Goal: Find contact information: Find contact information

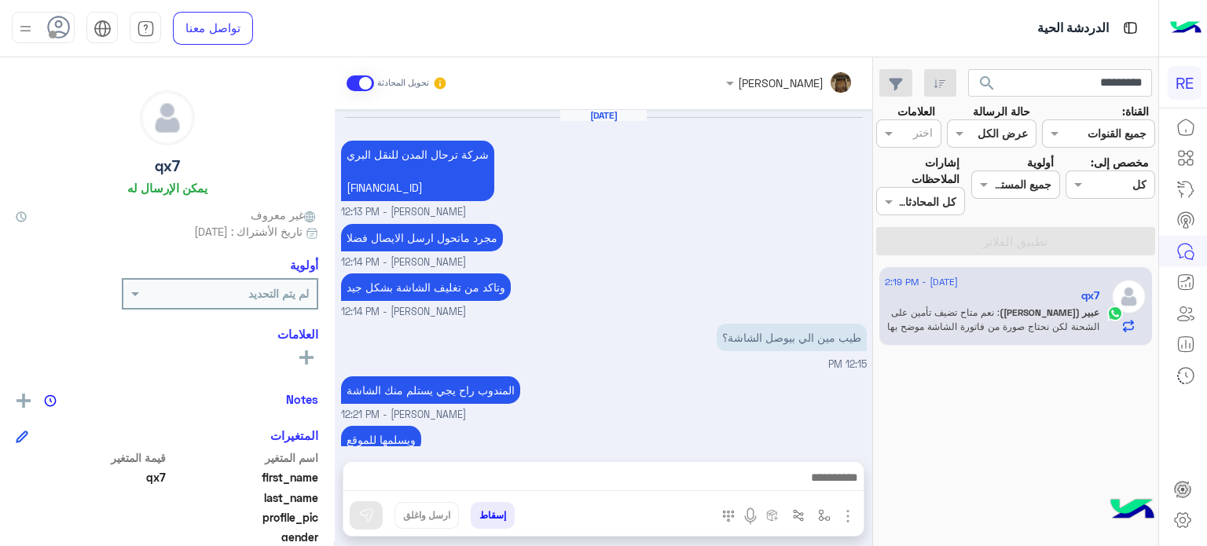
scroll to position [240, 0]
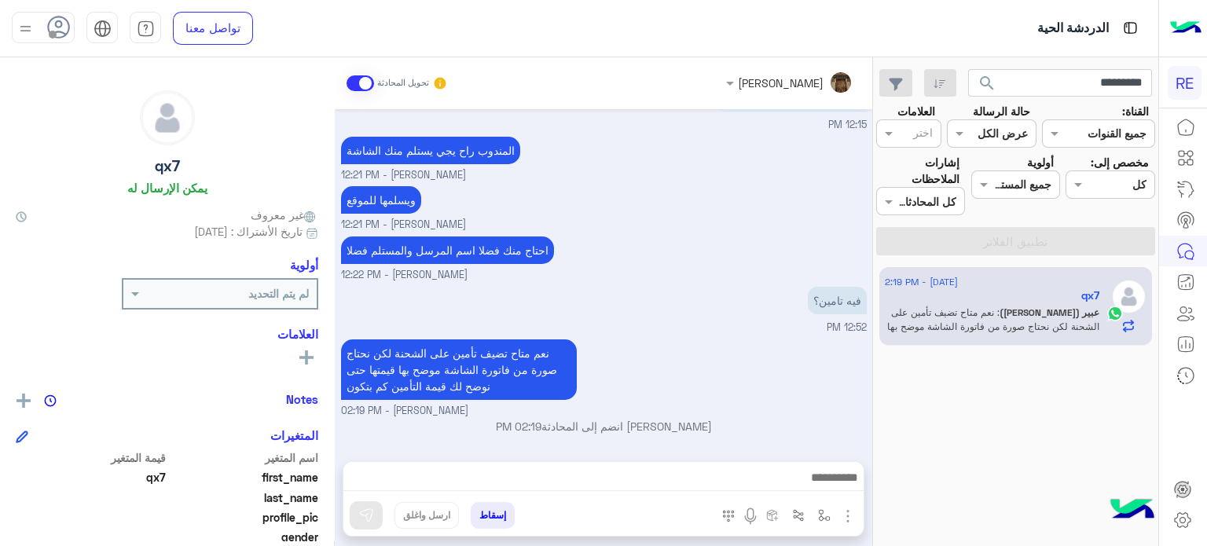
click at [968, 69] on button "search" at bounding box center [987, 86] width 39 height 34
click at [1018, 86] on input "*********" at bounding box center [1060, 83] width 185 height 28
click at [968, 69] on button "search" at bounding box center [987, 86] width 39 height 34
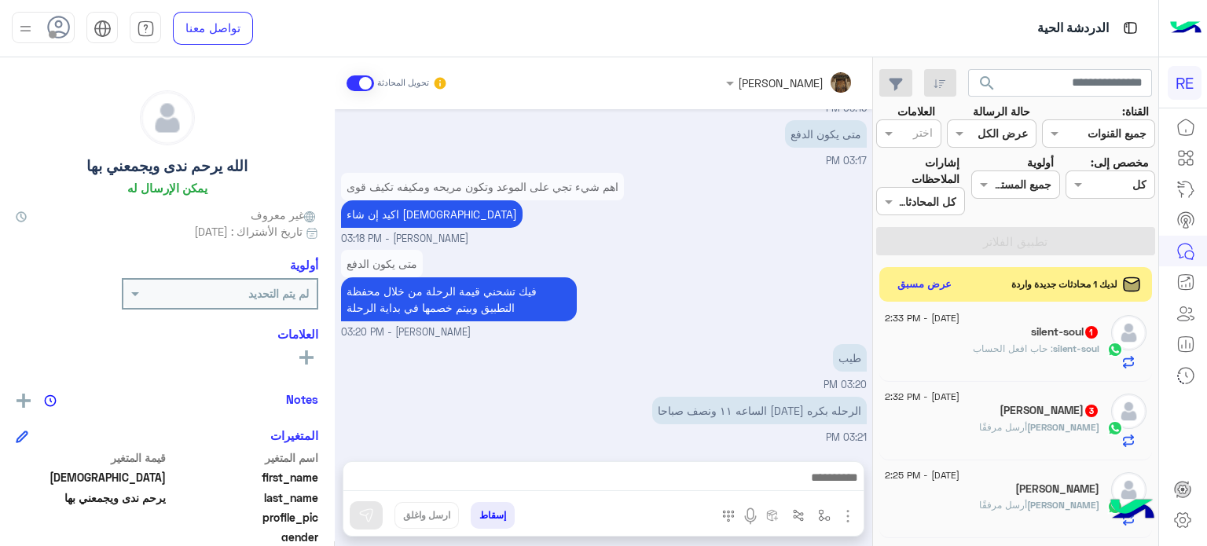
scroll to position [481, 0]
click at [1040, 411] on h5 "[PERSON_NAME] 3" at bounding box center [1050, 409] width 100 height 13
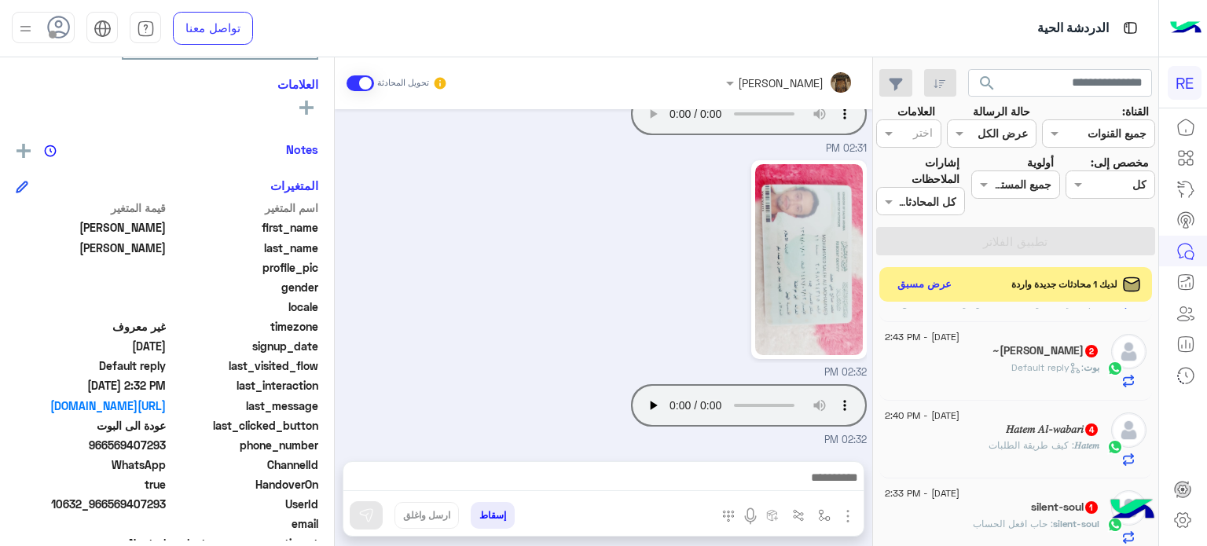
scroll to position [251, 0]
drag, startPoint x: 168, startPoint y: 446, endPoint x: 110, endPoint y: 446, distance: 58.2
click at [110, 446] on div "phone_number [PHONE_NUMBER]" at bounding box center [167, 446] width 303 height 20
copy span "569407293"
